Goal: Find specific page/section: Find specific page/section

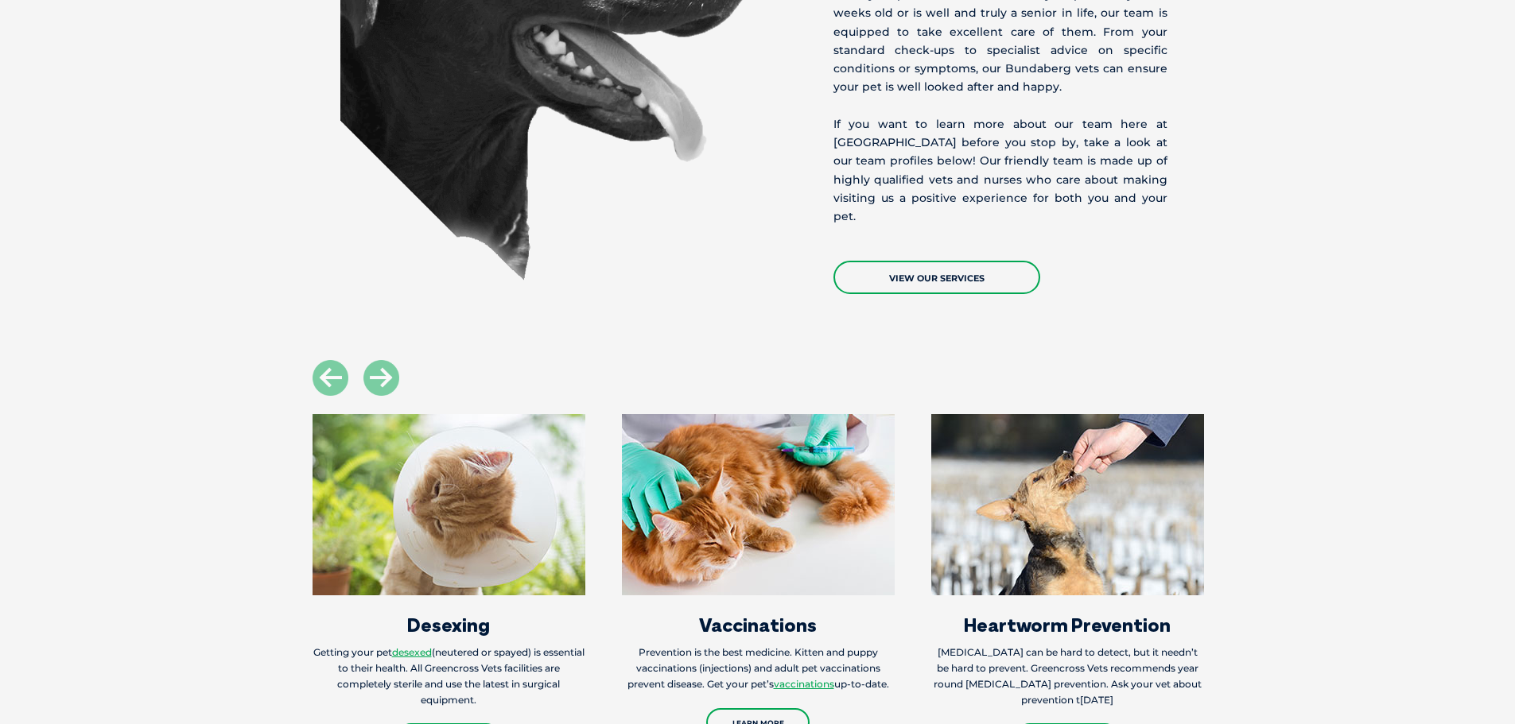
scroll to position [2544, 0]
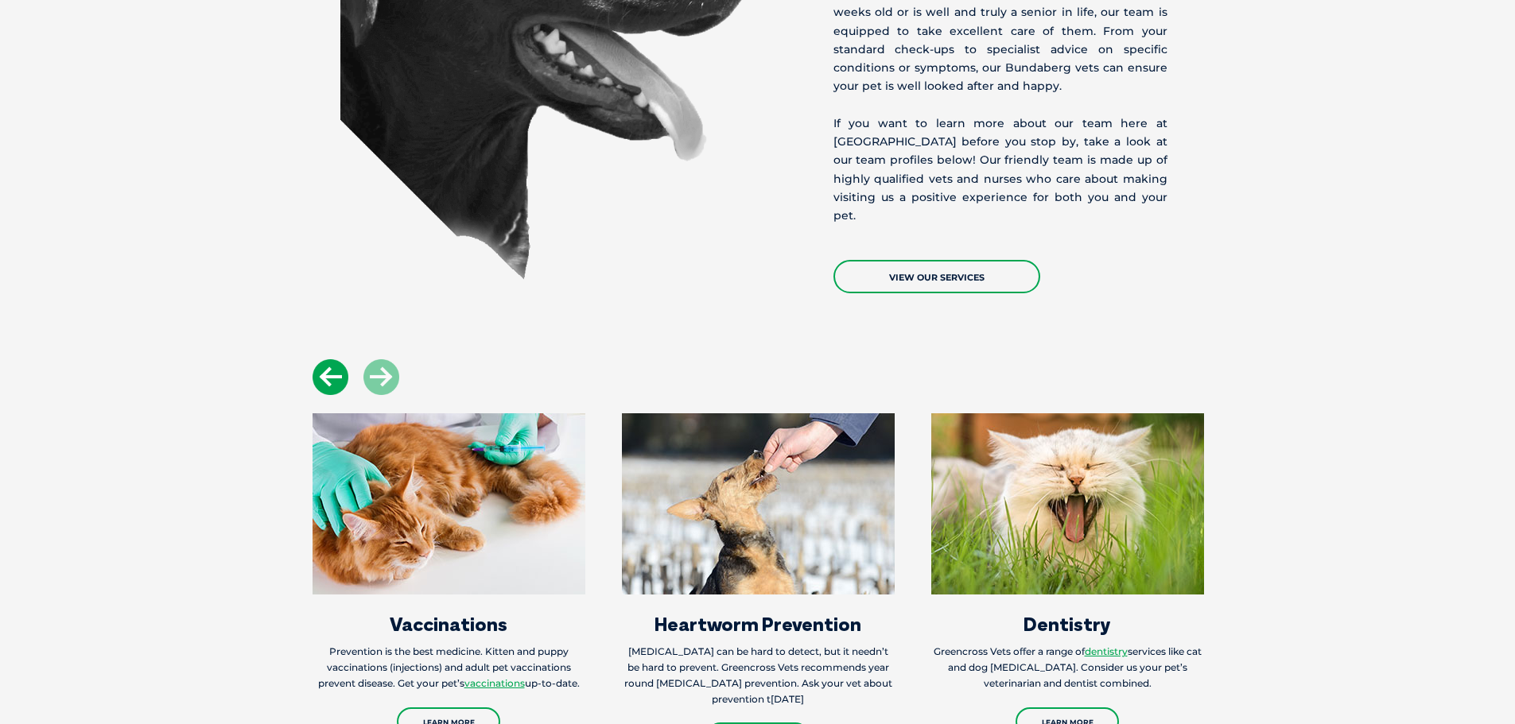
click at [326, 359] on icon at bounding box center [330, 377] width 36 height 36
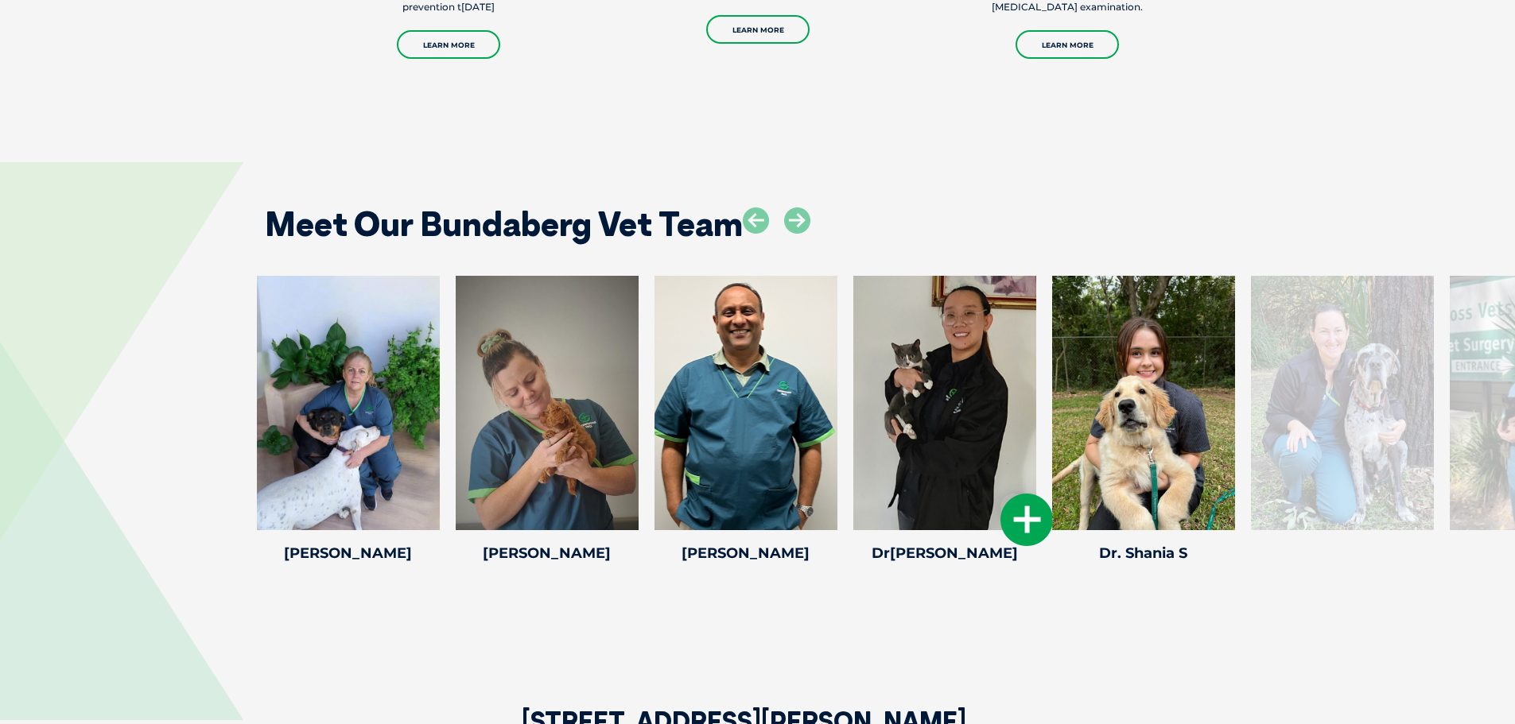
scroll to position [3260, 0]
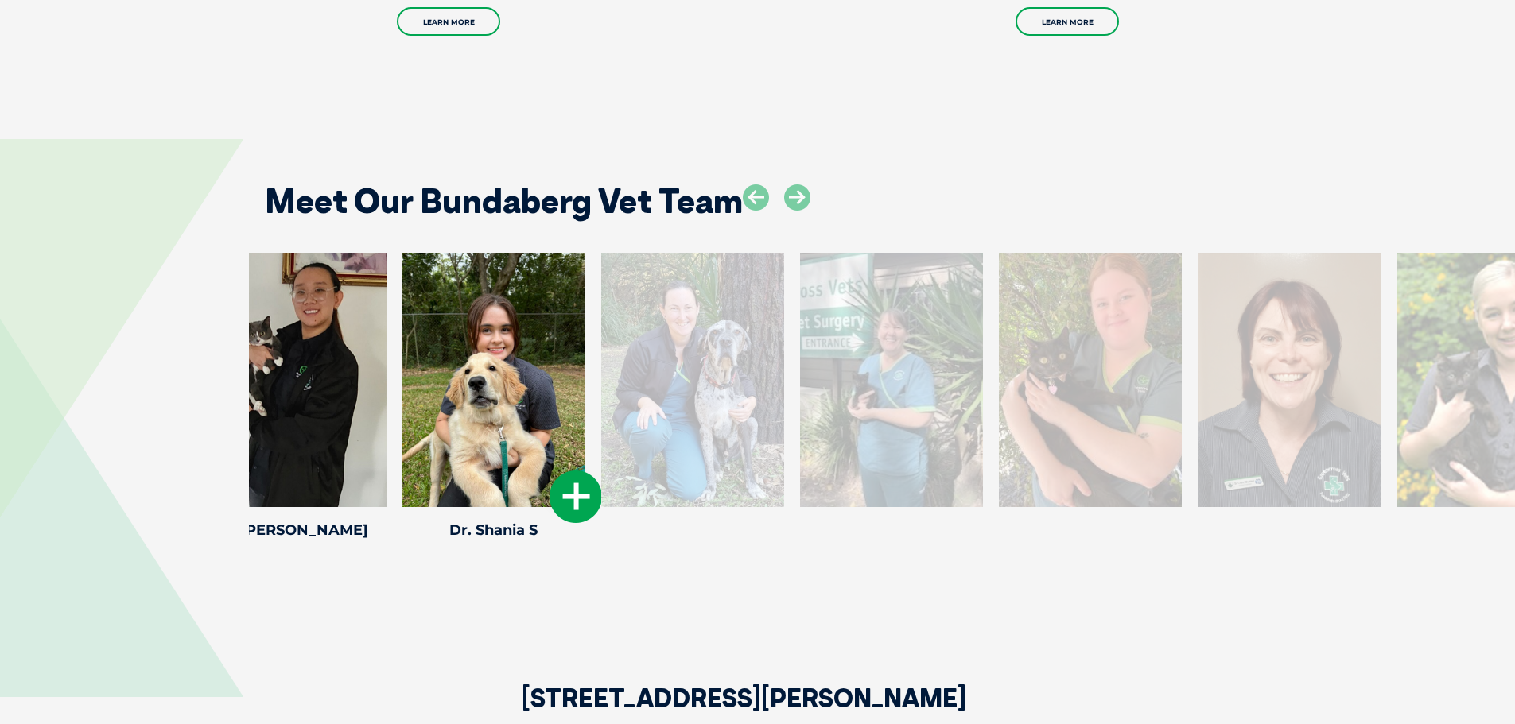
drag, startPoint x: 1120, startPoint y: 390, endPoint x: 468, endPoint y: 367, distance: 651.6
click at [469, 367] on div at bounding box center [493, 380] width 183 height 254
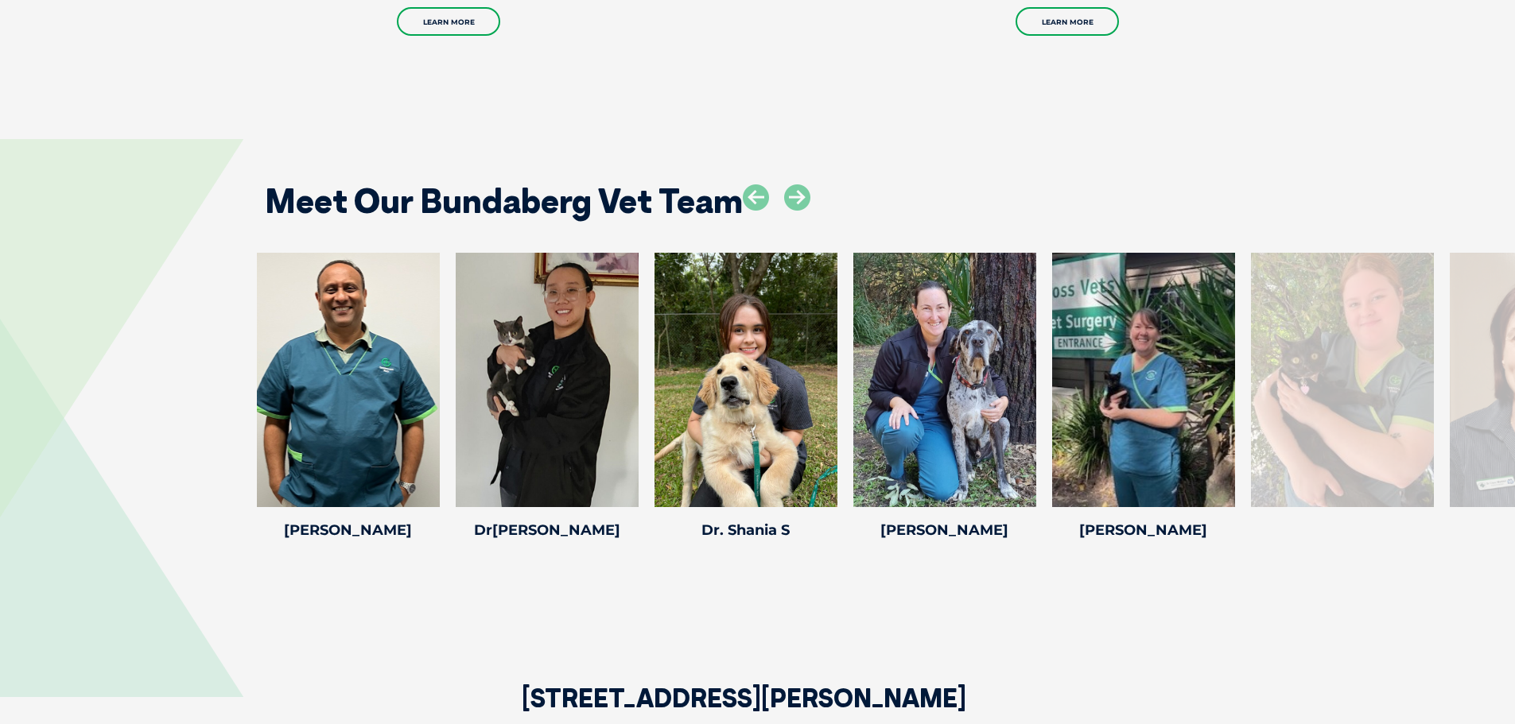
drag, startPoint x: 763, startPoint y: 314, endPoint x: 83, endPoint y: 309, distance: 679.9
click at [108, 312] on div "[PERSON_NAME] [PERSON_NAME] graduated from the [GEOGRAPHIC_DATA] in 1[DATE][PER…" at bounding box center [757, 399] width 1515 height 293
drag, startPoint x: 993, startPoint y: 282, endPoint x: 170, endPoint y: 283, distance: 823.0
click at [853, 282] on div at bounding box center [944, 380] width 183 height 254
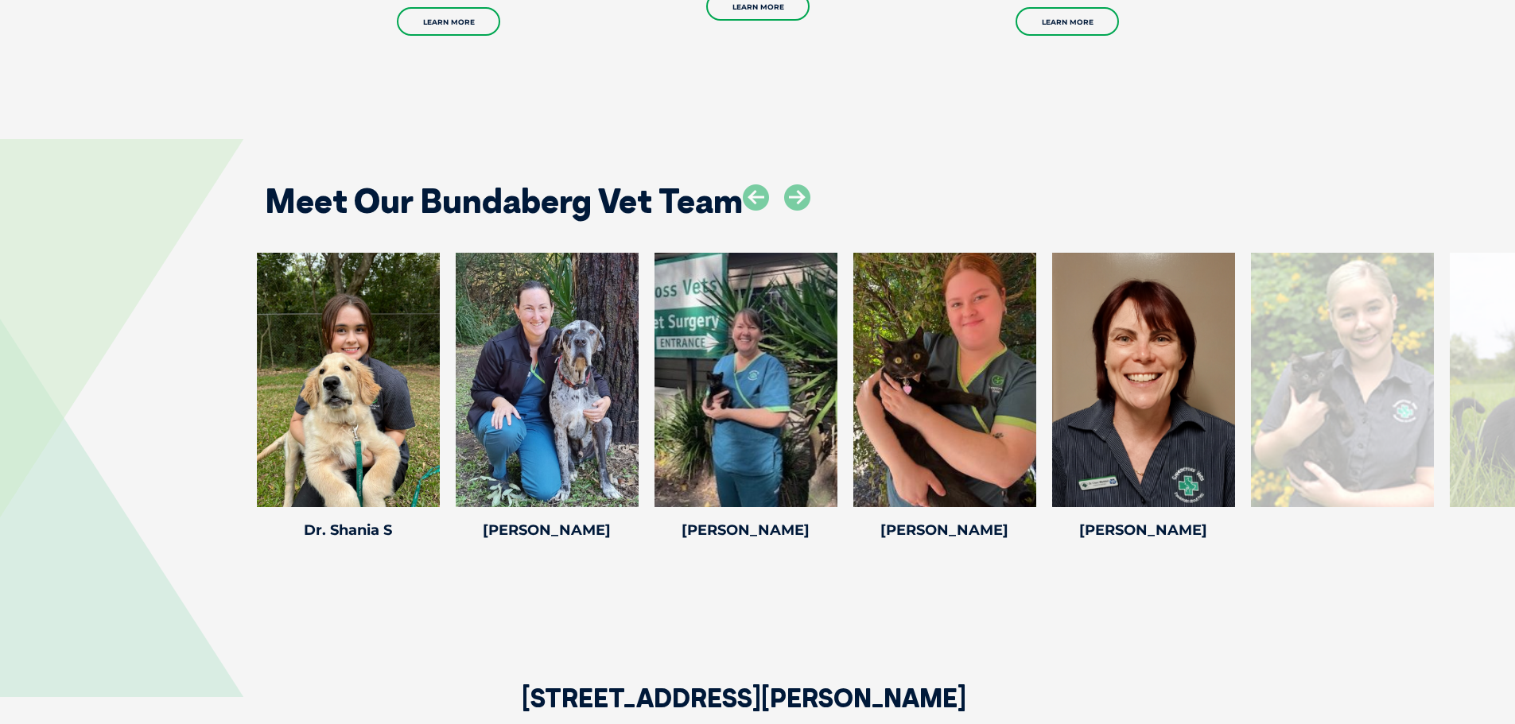
drag, startPoint x: 1388, startPoint y: 261, endPoint x: 177, endPoint y: 270, distance: 1211.0
click at [178, 270] on div "[PERSON_NAME] [PERSON_NAME] graduated from the [GEOGRAPHIC_DATA] in 1[DATE][PER…" at bounding box center [757, 399] width 1515 height 293
click at [797, 184] on icon at bounding box center [797, 197] width 26 height 26
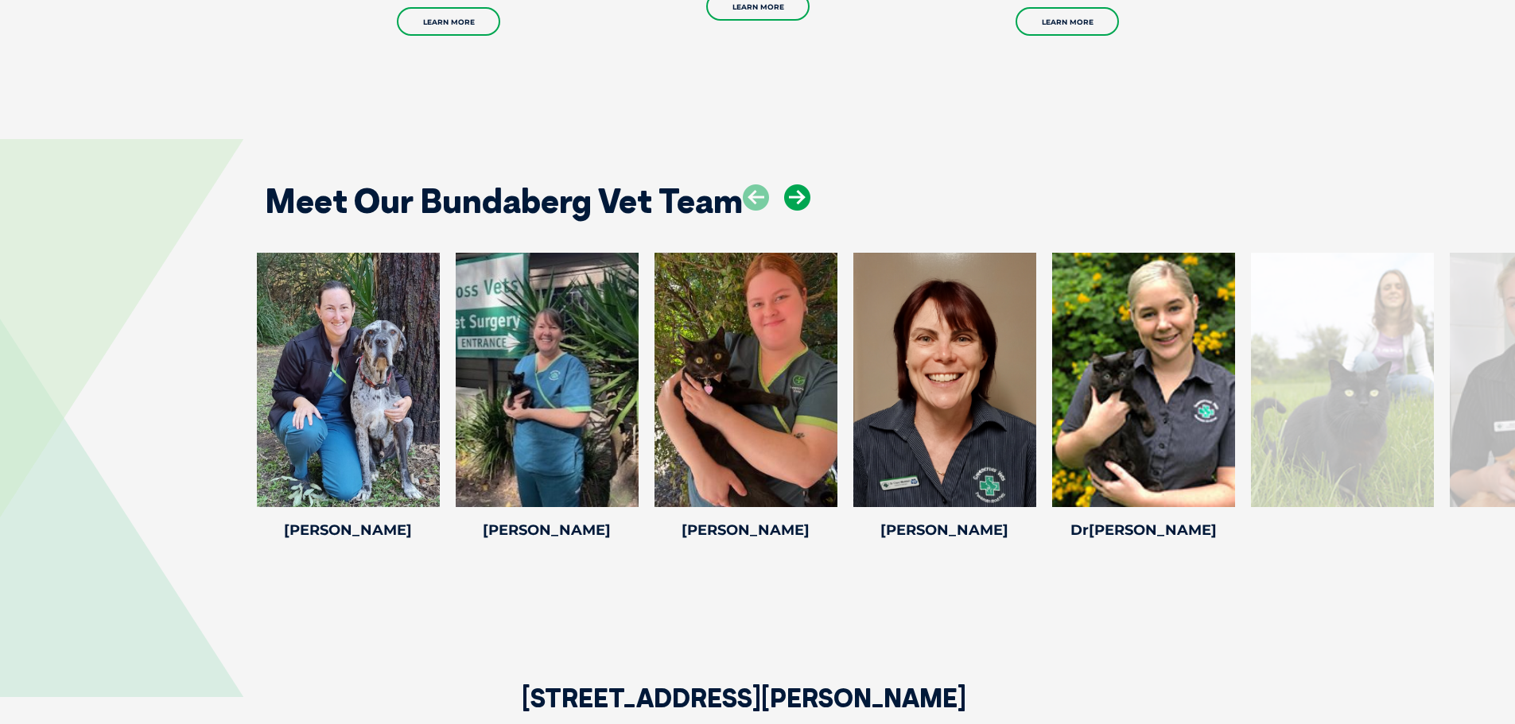
click at [798, 184] on icon at bounding box center [797, 197] width 26 height 26
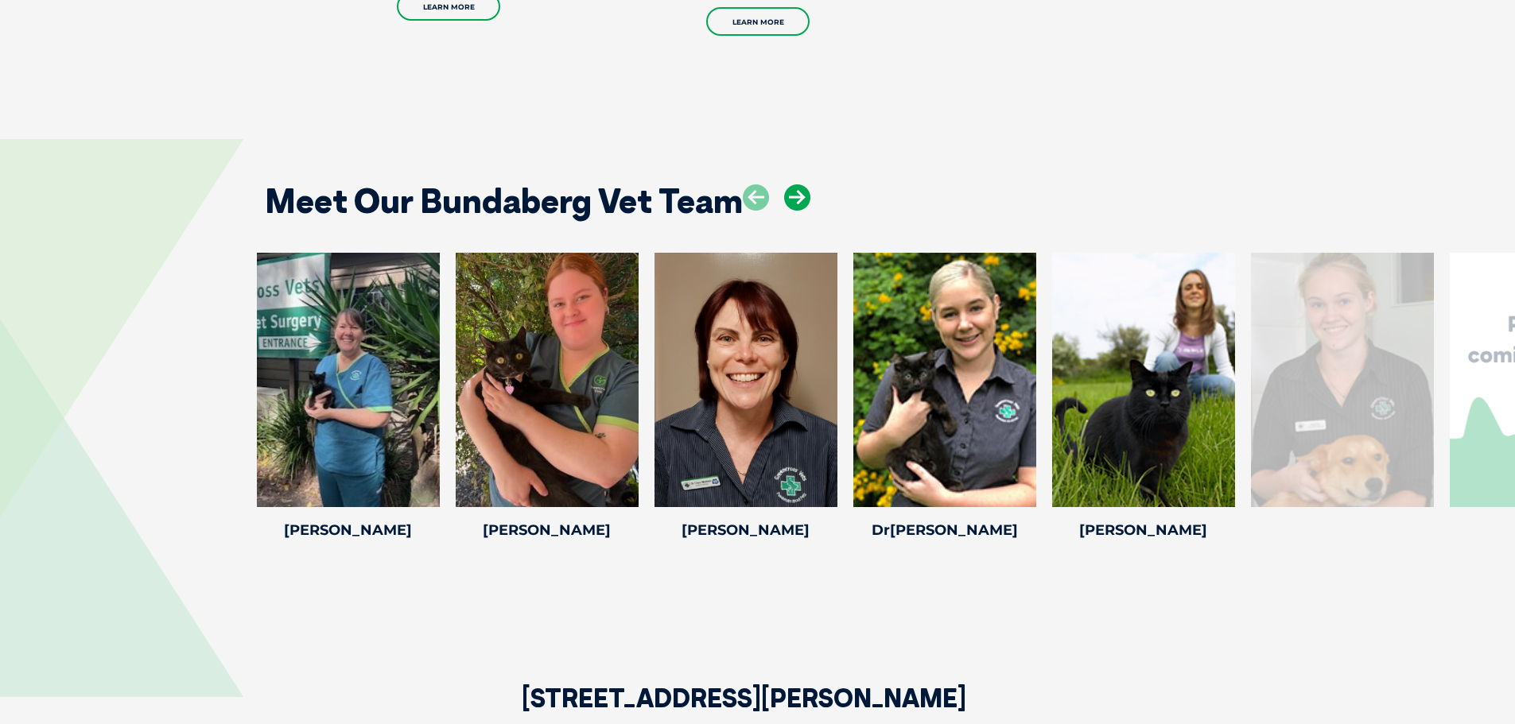
click at [798, 184] on icon at bounding box center [797, 197] width 26 height 26
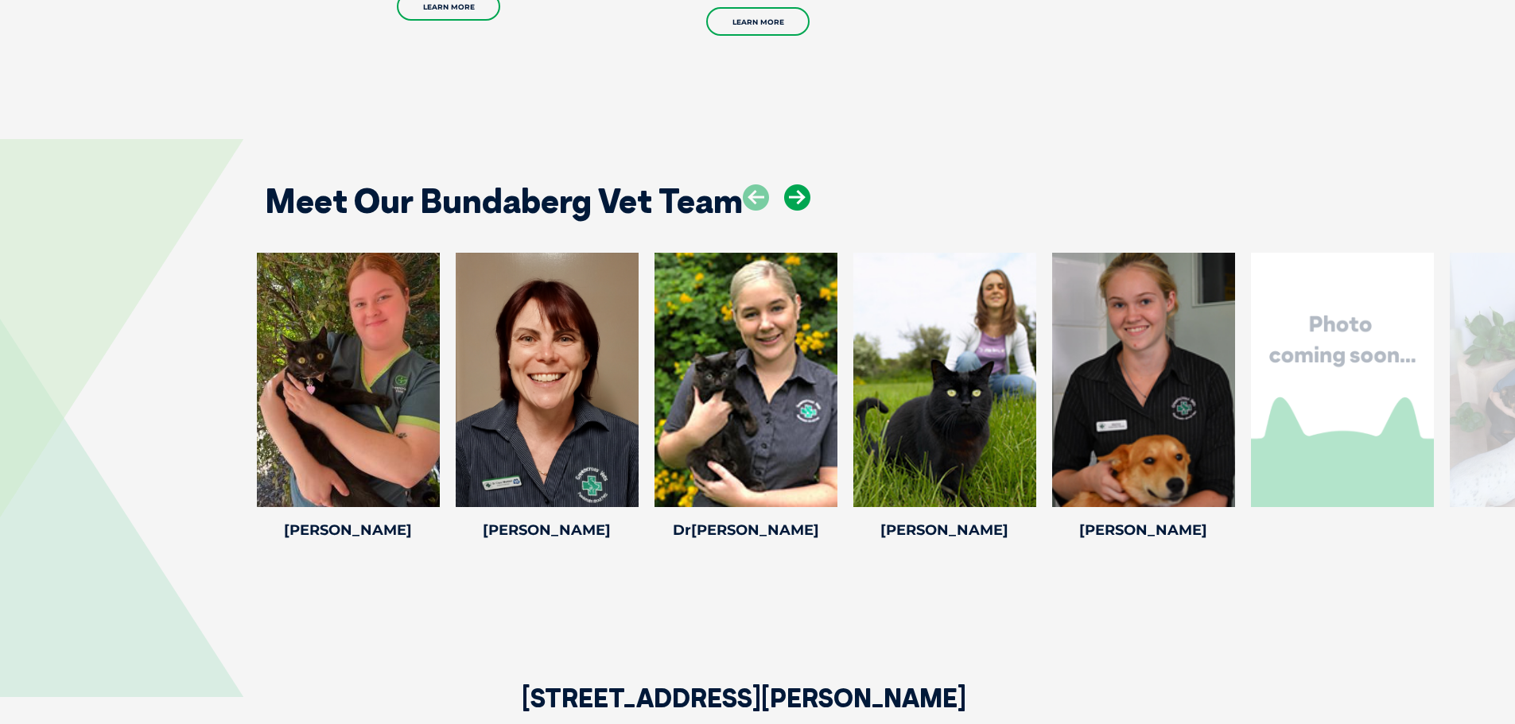
click at [798, 184] on icon at bounding box center [797, 197] width 26 height 26
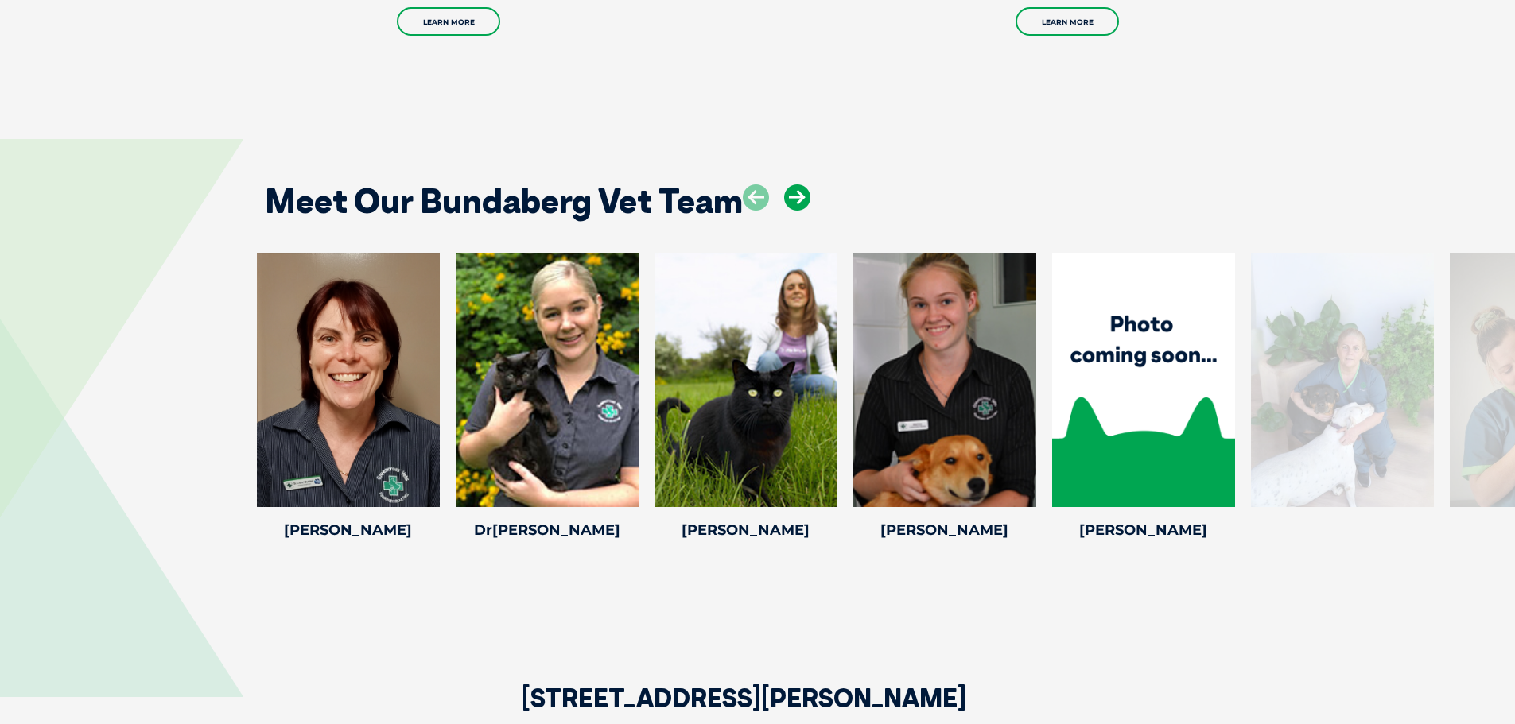
click at [798, 184] on icon at bounding box center [797, 197] width 26 height 26
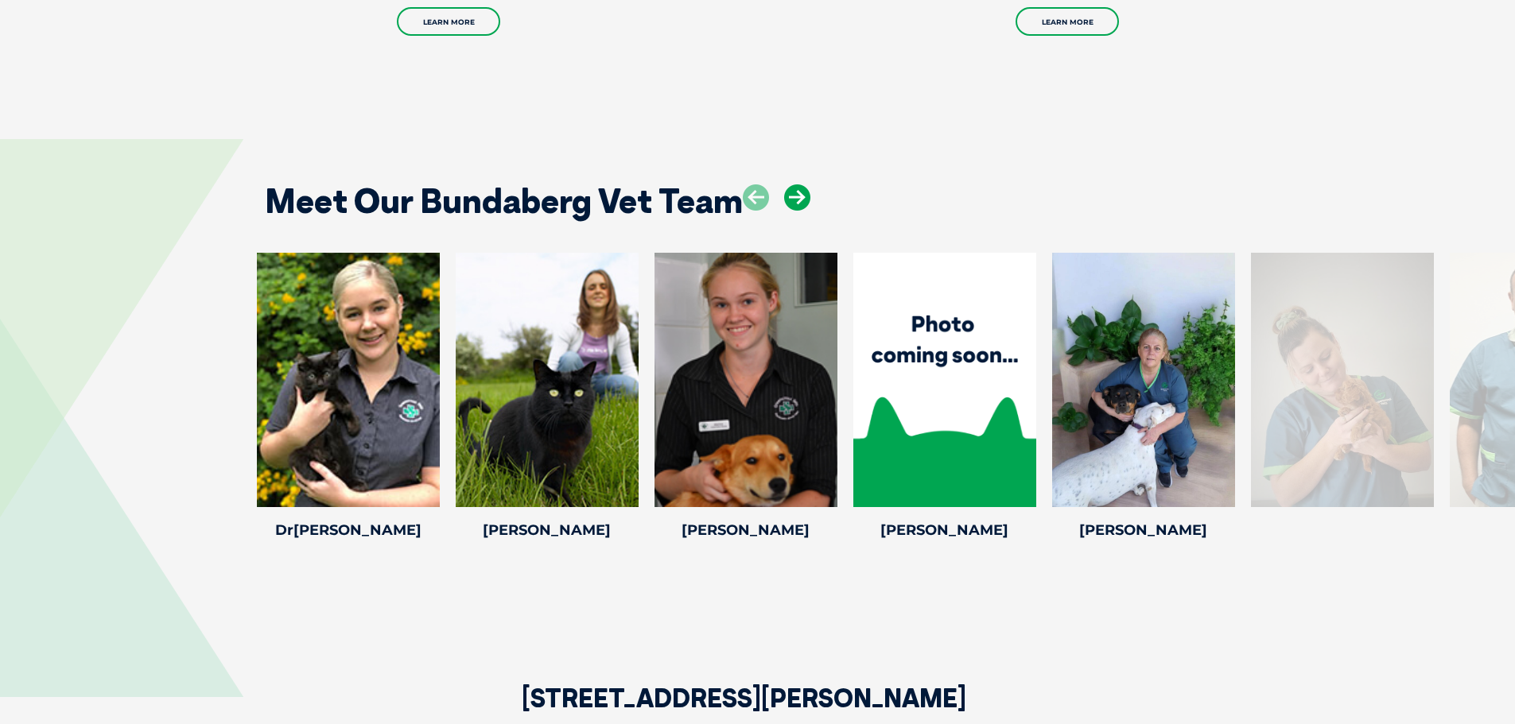
click at [798, 184] on icon at bounding box center [797, 197] width 26 height 26
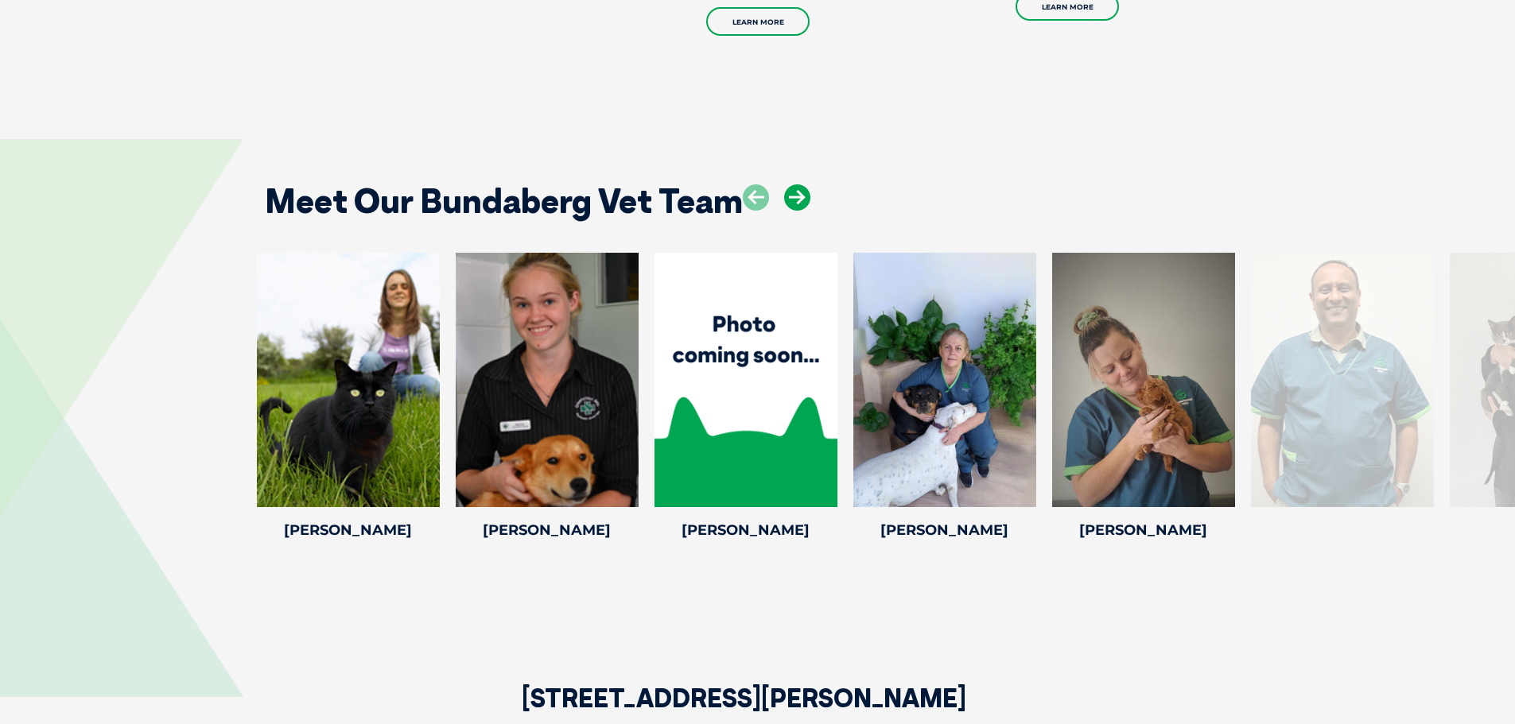
click at [798, 184] on icon at bounding box center [797, 197] width 26 height 26
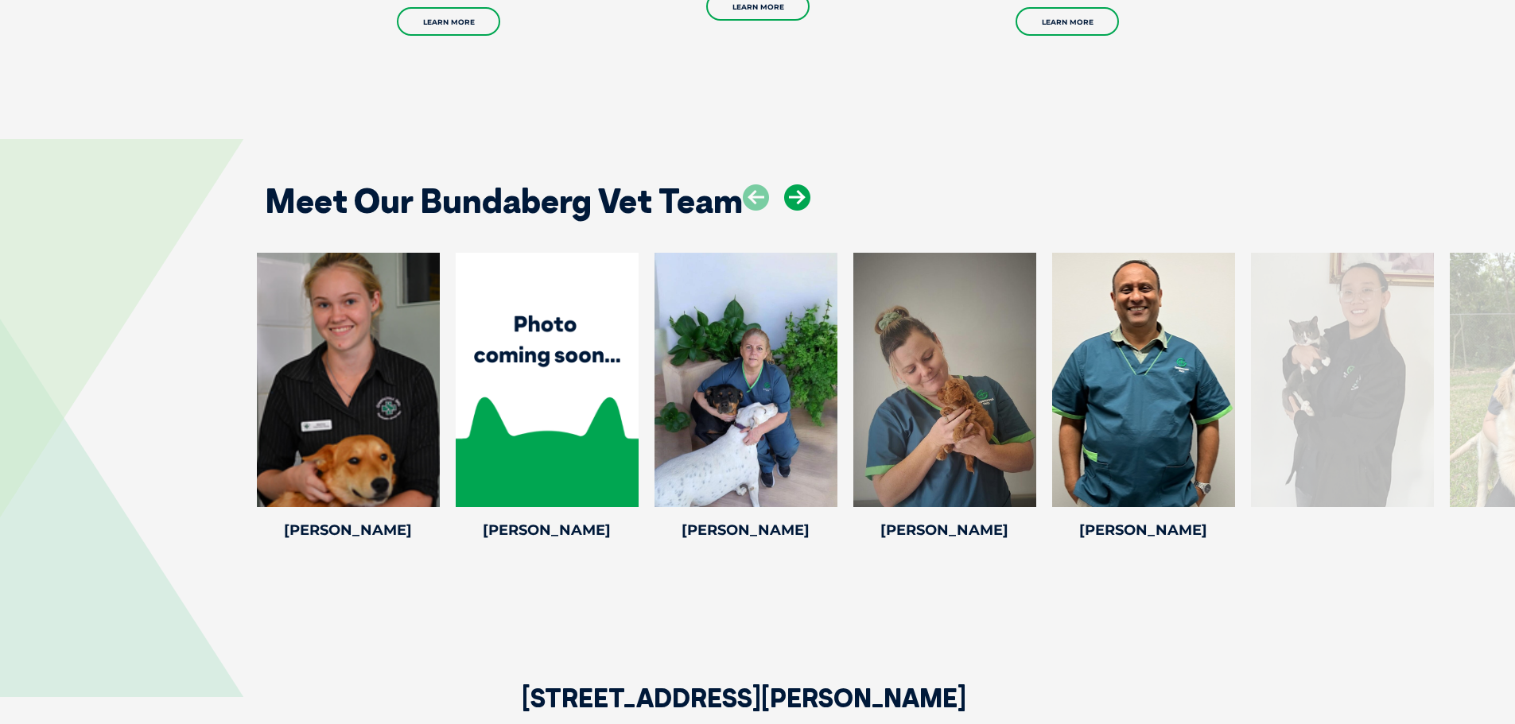
click at [798, 184] on icon at bounding box center [797, 197] width 26 height 26
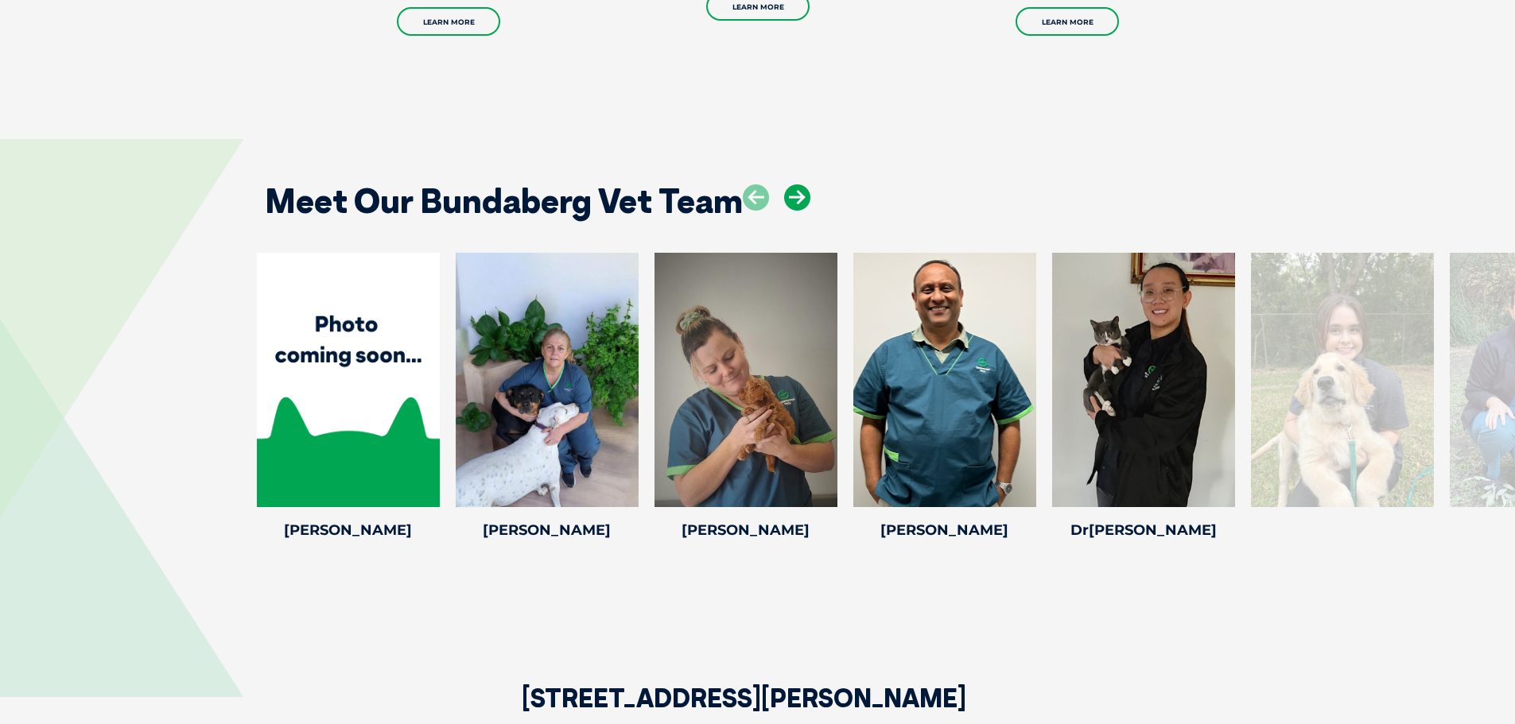
click at [798, 184] on icon at bounding box center [797, 197] width 26 height 26
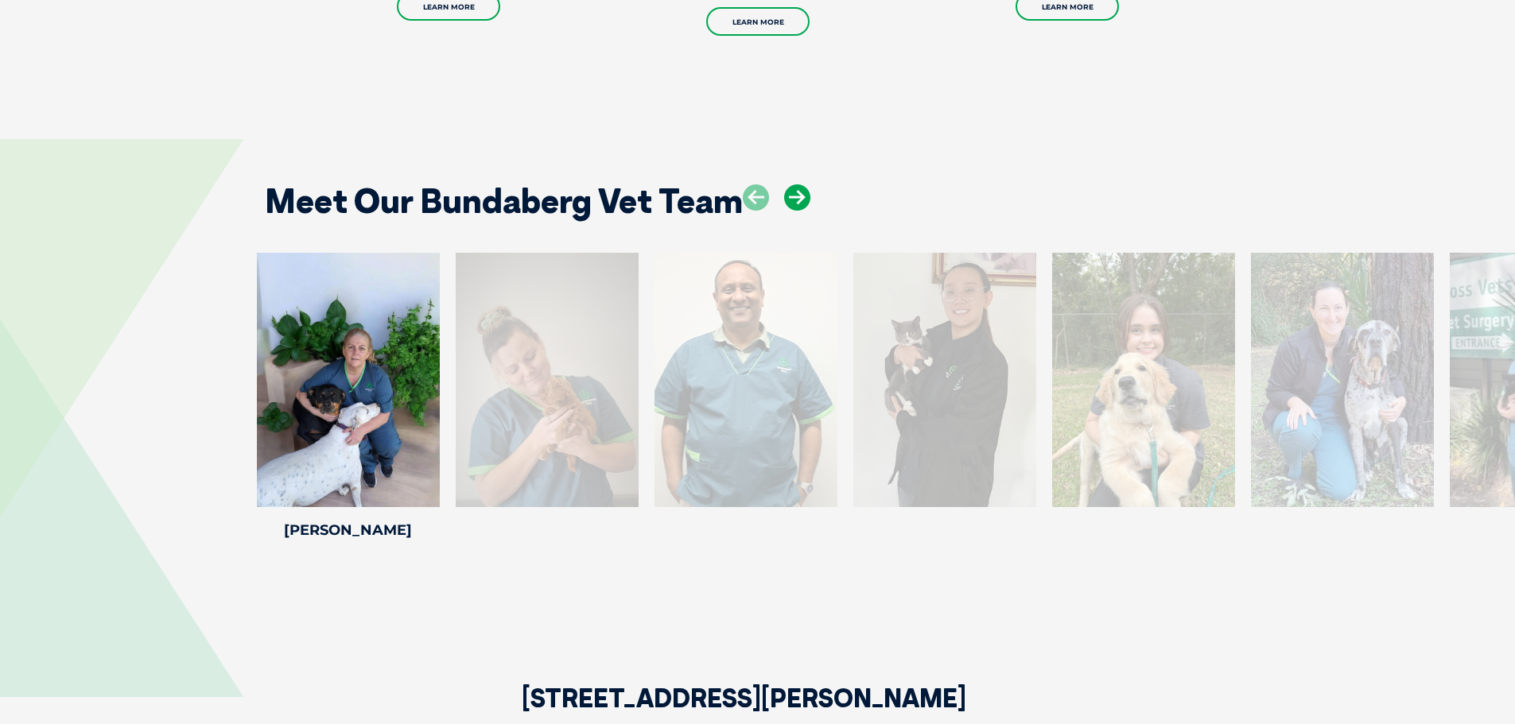
click at [798, 184] on icon at bounding box center [797, 197] width 26 height 26
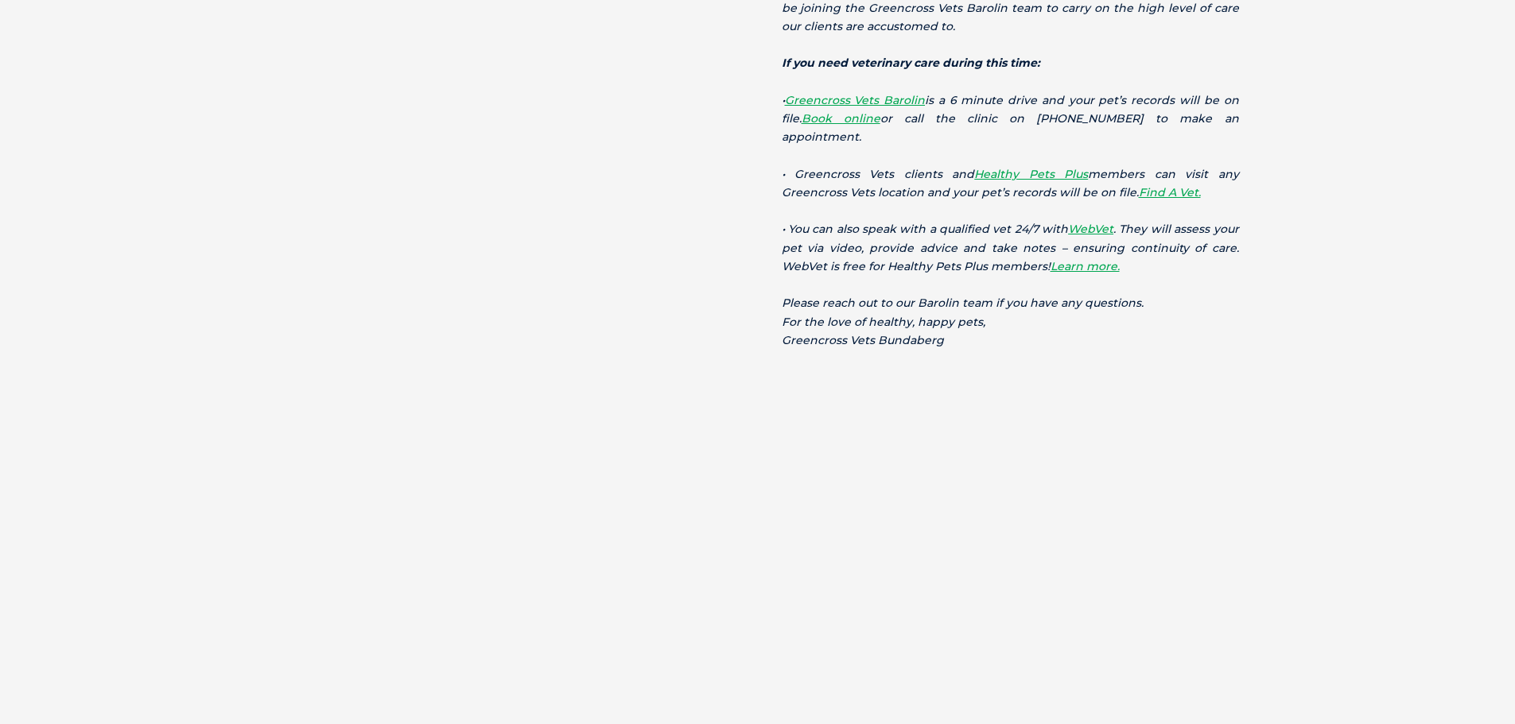
scroll to position [1034, 0]
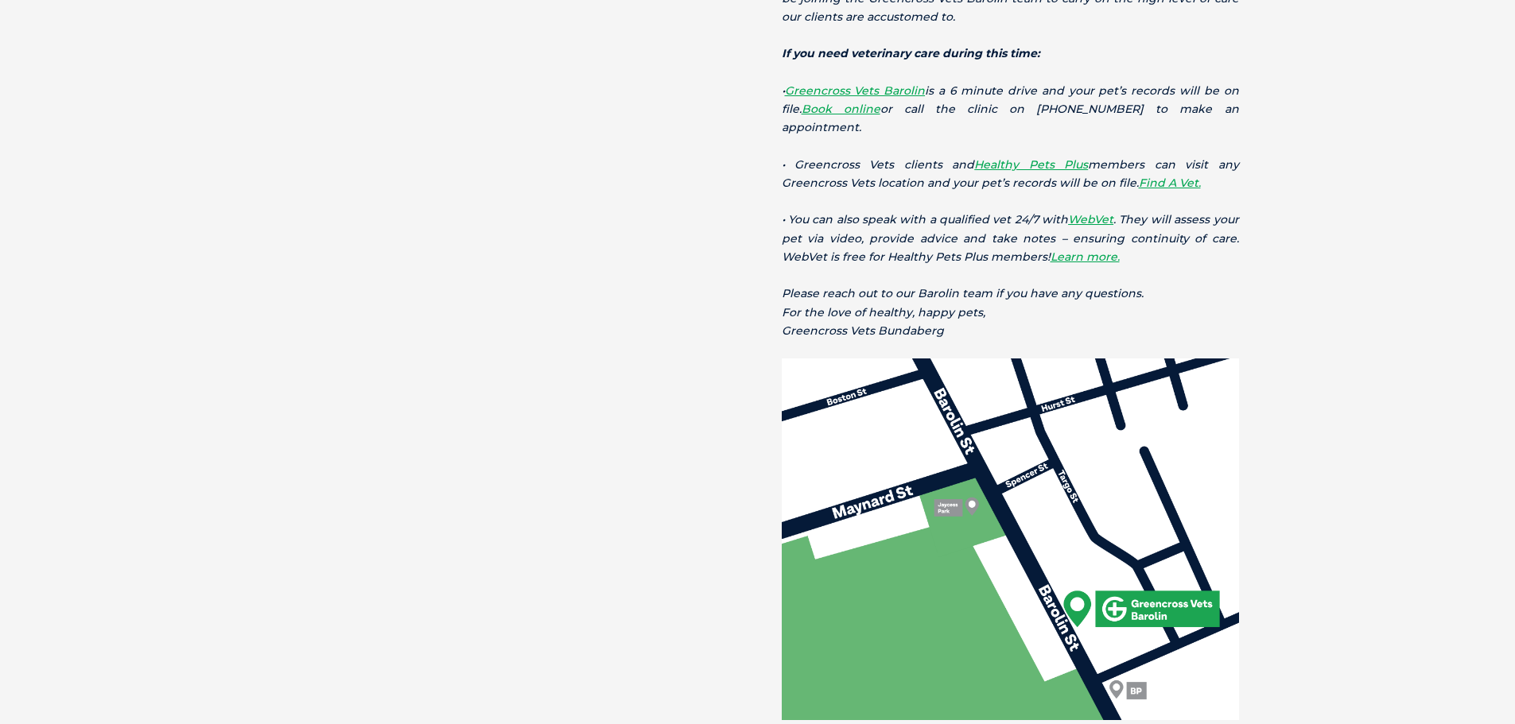
click at [1159, 590] on img at bounding box center [1010, 540] width 457 height 362
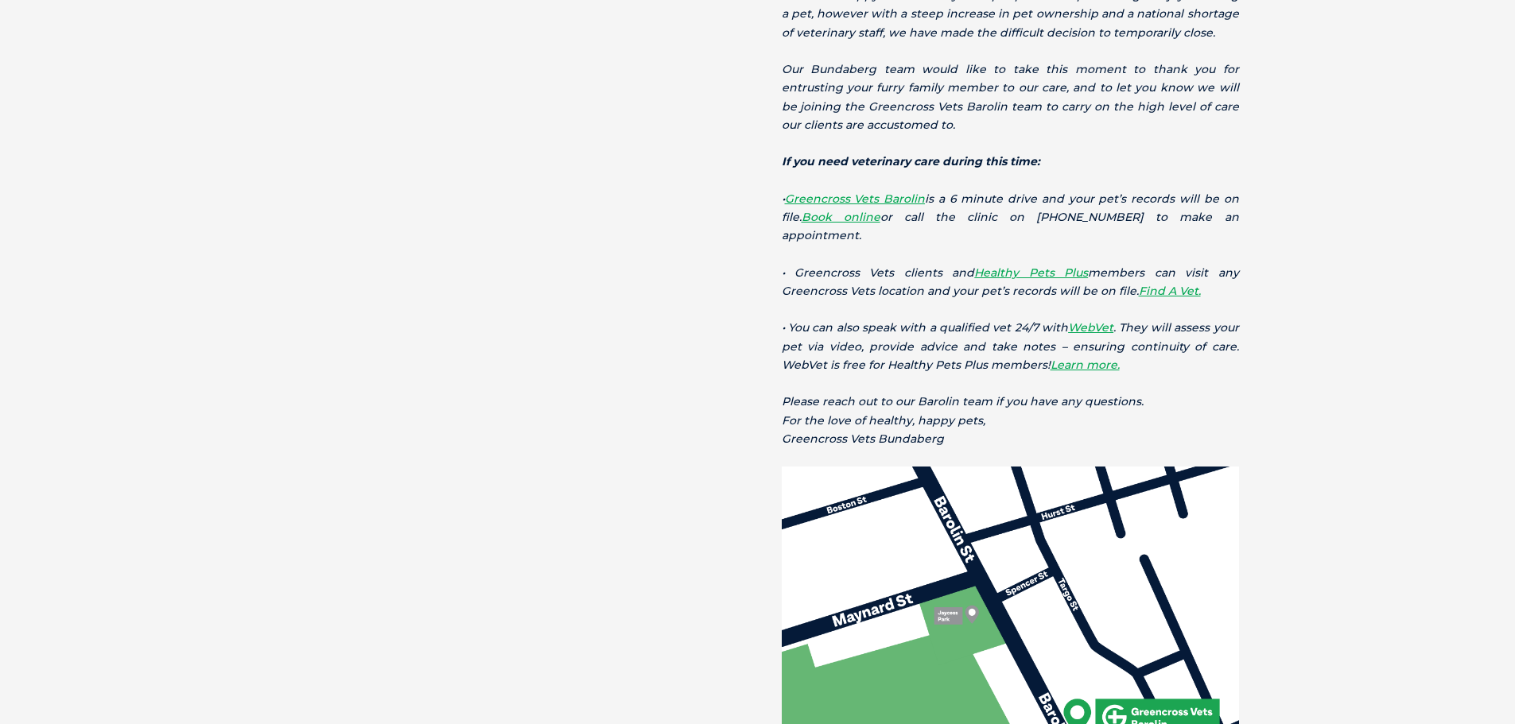
scroll to position [954, 0]
